Goal: Obtain resource: Obtain resource

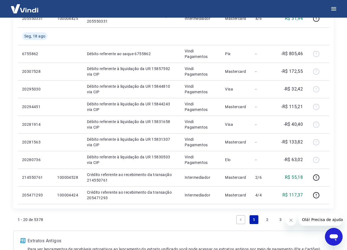
scroll to position [374, 0]
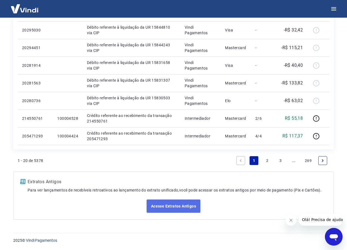
click at [180, 207] on link "Acesse Extratos Antigos" at bounding box center [173, 205] width 54 height 13
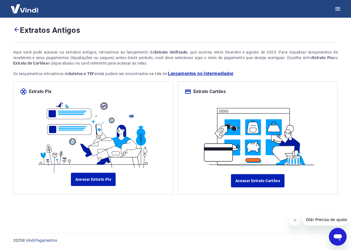
click at [18, 29] on icon at bounding box center [16, 29] width 7 height 7
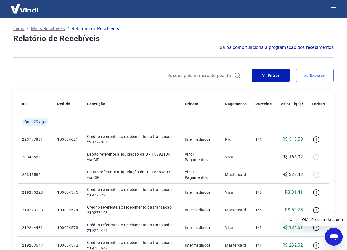
click at [311, 76] on button "Exportar" at bounding box center [315, 75] width 38 height 13
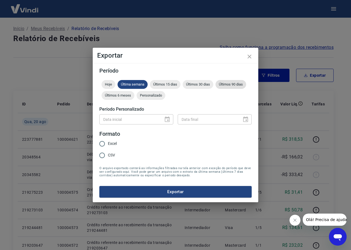
click at [236, 84] on span "Últimos 90 dias" at bounding box center [230, 84] width 31 height 4
click at [101, 155] on input "CSV" at bounding box center [102, 156] width 12 height 12
radio input "true"
click at [148, 193] on button "Exportar" at bounding box center [175, 192] width 152 height 12
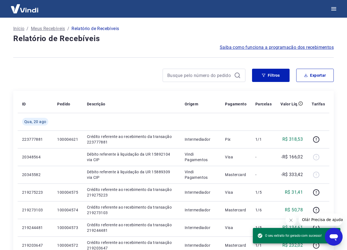
click at [166, 39] on h4 "Relatório de Recebíveis" at bounding box center [173, 38] width 320 height 11
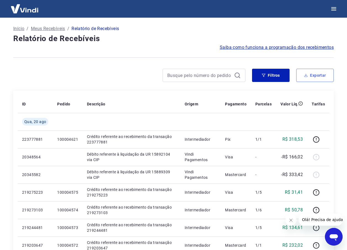
click at [308, 78] on button "Exportar" at bounding box center [315, 75] width 38 height 13
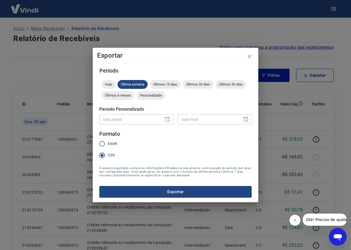
click at [103, 142] on input "Excel" at bounding box center [102, 144] width 12 height 12
radio input "true"
click at [185, 193] on button "Exportar" at bounding box center [175, 192] width 152 height 12
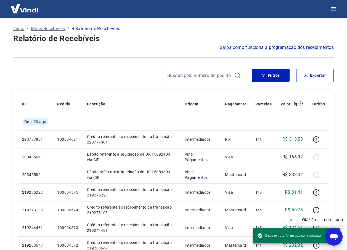
drag, startPoint x: 107, startPoint y: 63, endPoint x: 117, endPoint y: 63, distance: 10.2
click at [107, 63] on div at bounding box center [173, 58] width 320 height 14
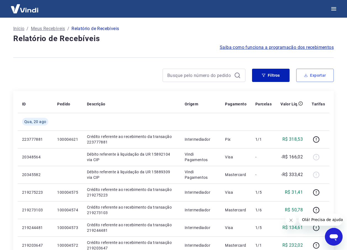
click at [308, 72] on button "Exportar" at bounding box center [315, 75] width 38 height 13
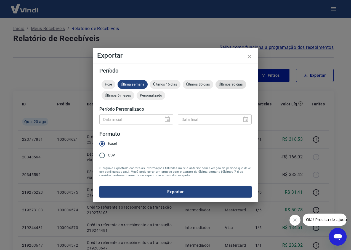
click at [244, 86] on span "Últimos 90 dias" at bounding box center [230, 84] width 31 height 4
click at [168, 118] on div "Data inicial" at bounding box center [136, 119] width 74 height 10
click at [169, 121] on div "Data inicial" at bounding box center [136, 119] width 74 height 10
click at [160, 96] on span "Personalizado" at bounding box center [151, 95] width 29 height 4
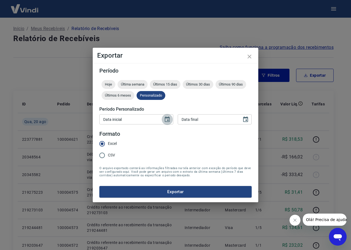
click at [166, 118] on icon "Choose date" at bounding box center [167, 119] width 5 height 6
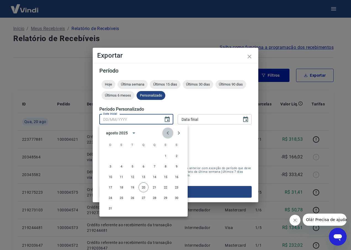
click at [170, 133] on icon "Previous month" at bounding box center [167, 133] width 7 height 7
click at [111, 156] on button "1" at bounding box center [110, 156] width 10 height 10
type input "01/06/2025"
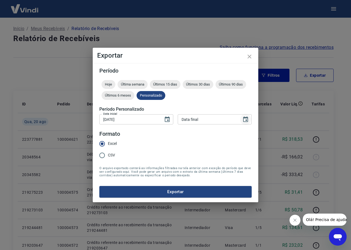
click at [248, 121] on icon "Choose date" at bounding box center [245, 119] width 5 height 6
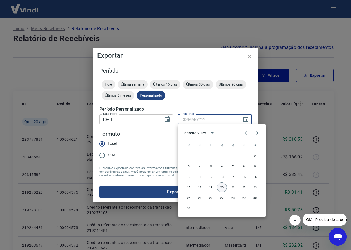
click at [222, 187] on button "20" at bounding box center [222, 187] width 10 height 10
type input "20/08/2025"
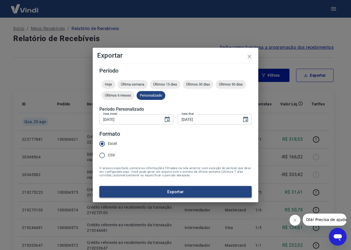
click at [183, 189] on button "Exportar" at bounding box center [175, 192] width 152 height 12
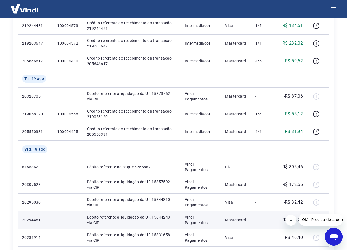
scroll to position [193, 0]
